Goal: Navigation & Orientation: Find specific page/section

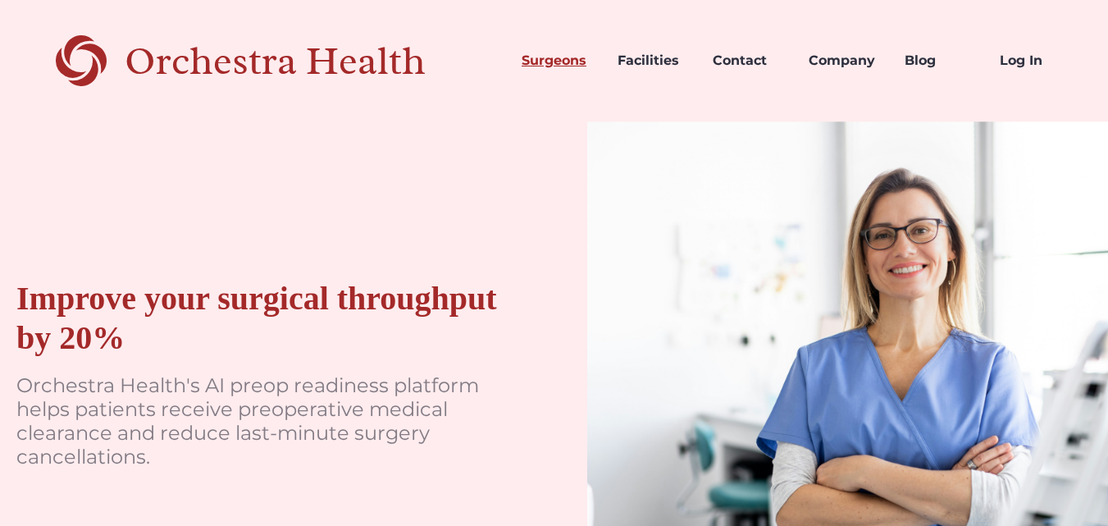
click at [572, 62] on link "Surgeons" at bounding box center [557, 61] width 96 height 56
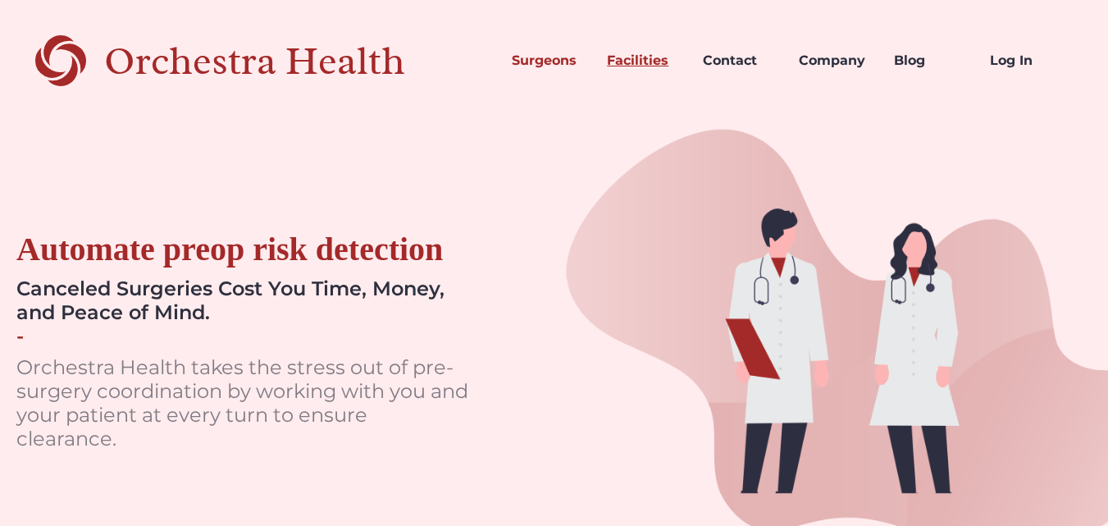
click at [617, 66] on link "Facilities" at bounding box center [642, 61] width 96 height 56
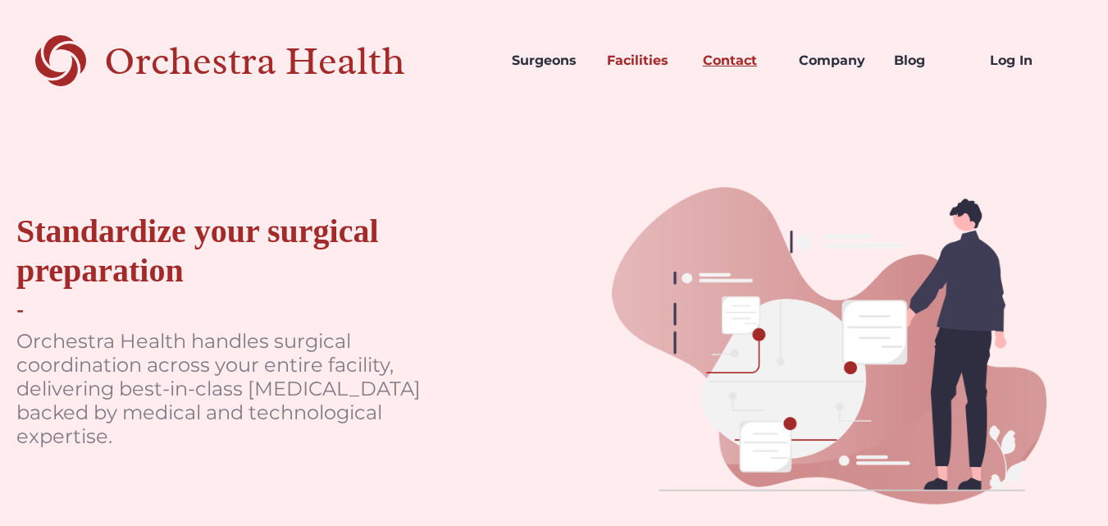
click at [729, 67] on link "Contact" at bounding box center [738, 61] width 96 height 56
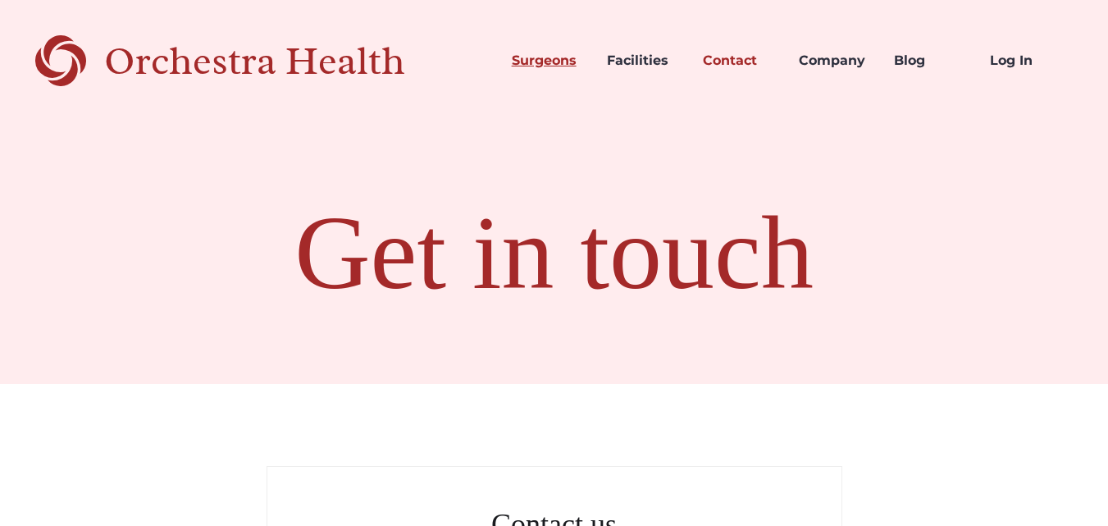
click at [519, 59] on link "Surgeons" at bounding box center [547, 61] width 96 height 56
